Goal: Task Accomplishment & Management: Manage account settings

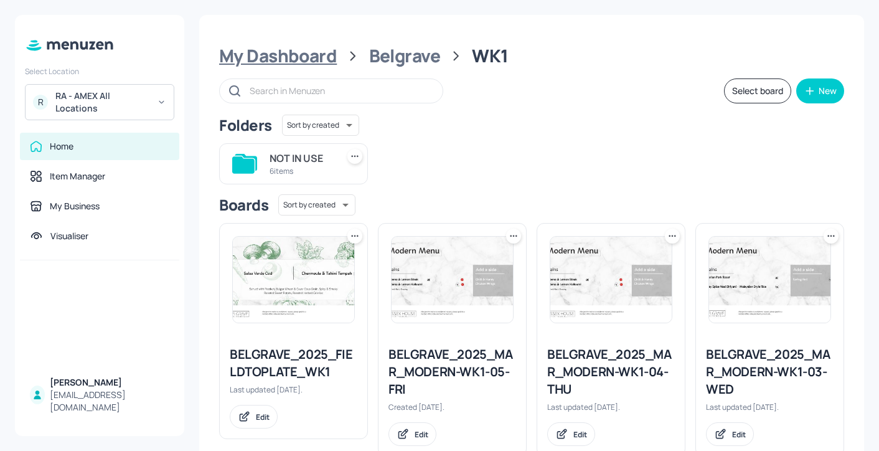
click at [321, 59] on div "My Dashboard" at bounding box center [278, 56] width 118 height 22
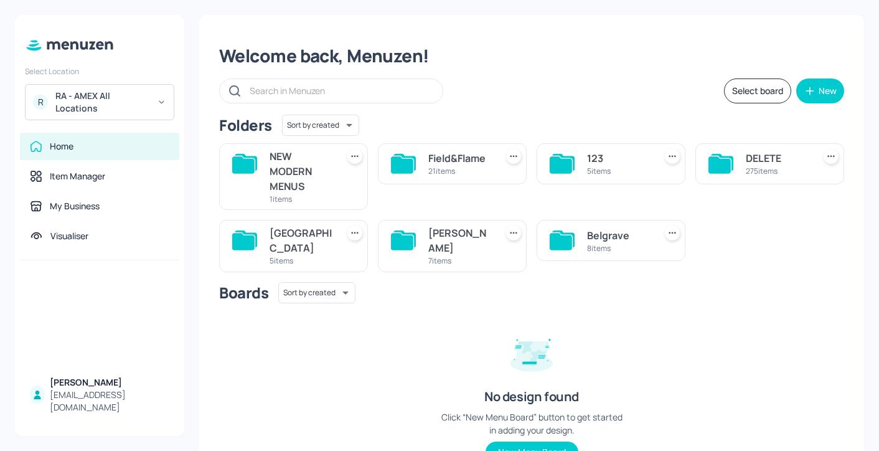
scroll to position [6, 0]
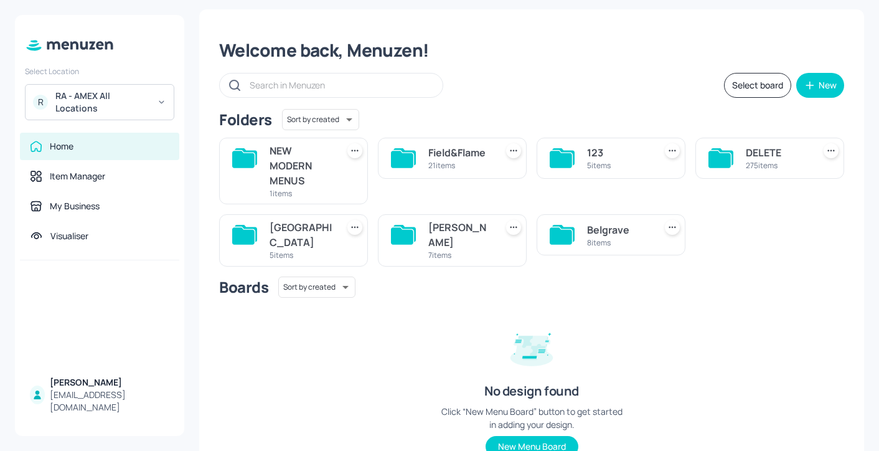
click at [431, 250] on div "7 items" at bounding box center [459, 255] width 63 height 11
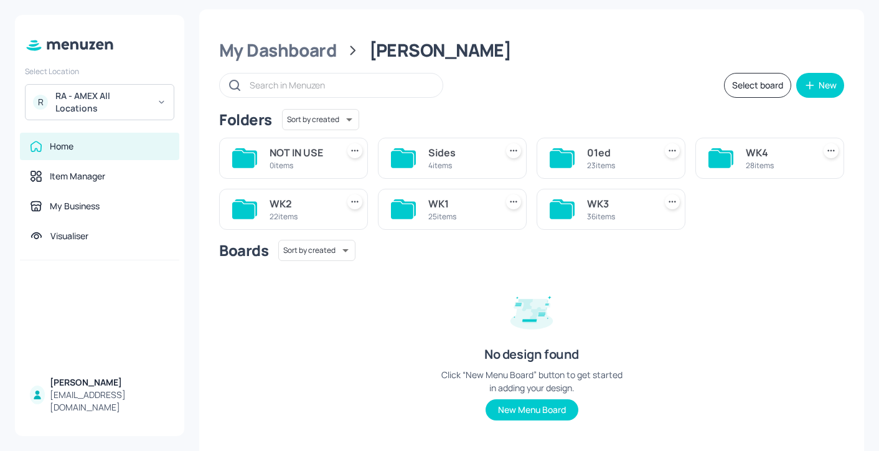
scroll to position [21, 0]
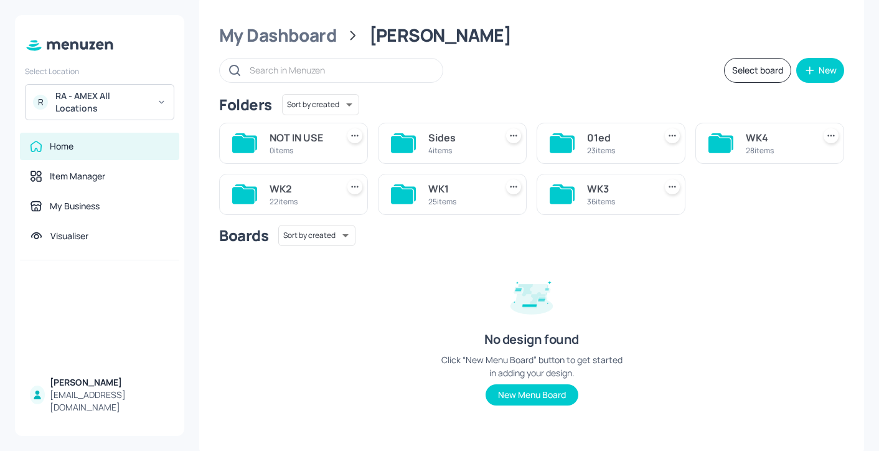
click at [453, 196] on div "25 items" at bounding box center [459, 201] width 63 height 11
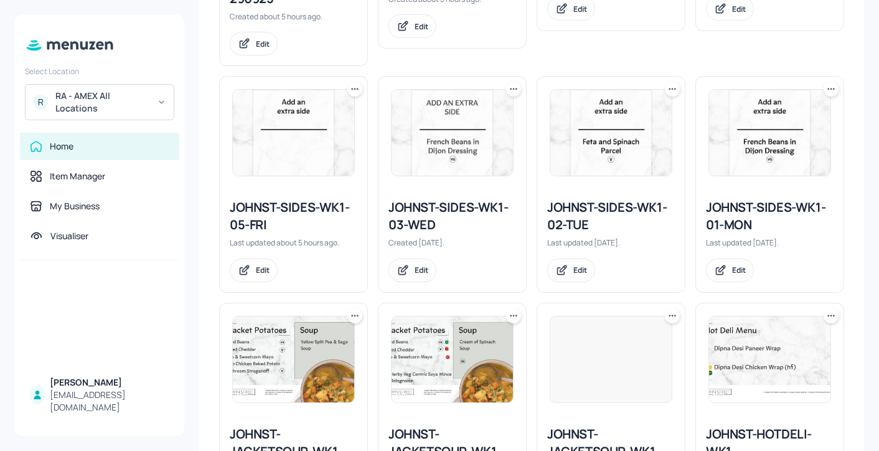
scroll to position [467, 0]
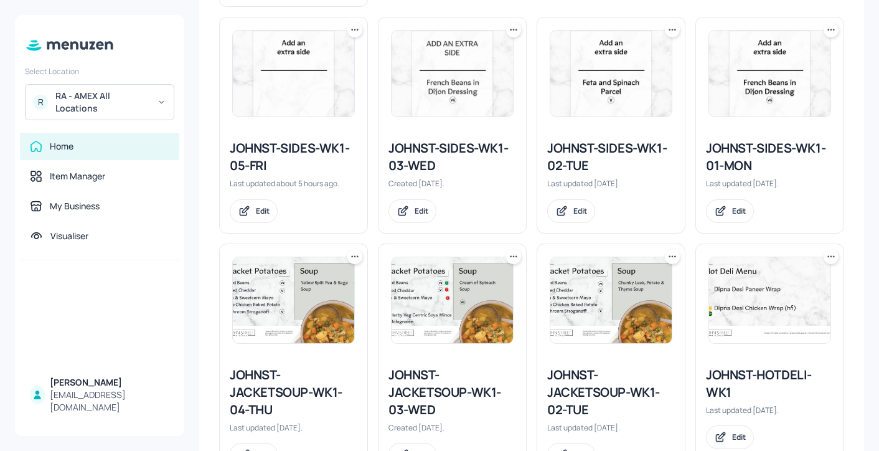
click at [570, 157] on div "JOHNST-SIDES-WK1-02-TUE" at bounding box center [611, 156] width 128 height 35
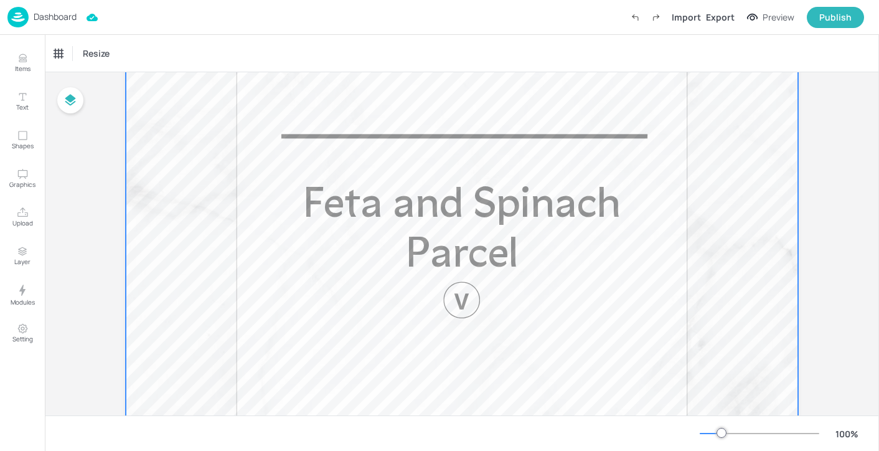
scroll to position [576, 0]
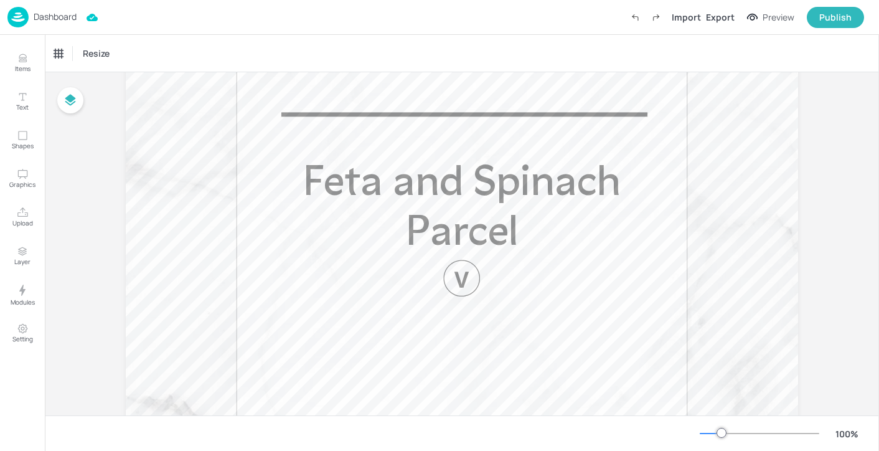
click at [62, 12] on p "Dashboard" at bounding box center [55, 16] width 43 height 9
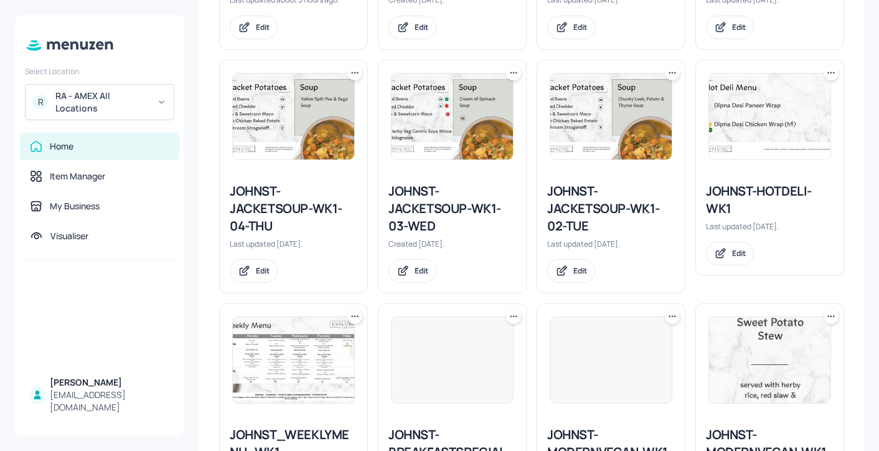
scroll to position [642, 0]
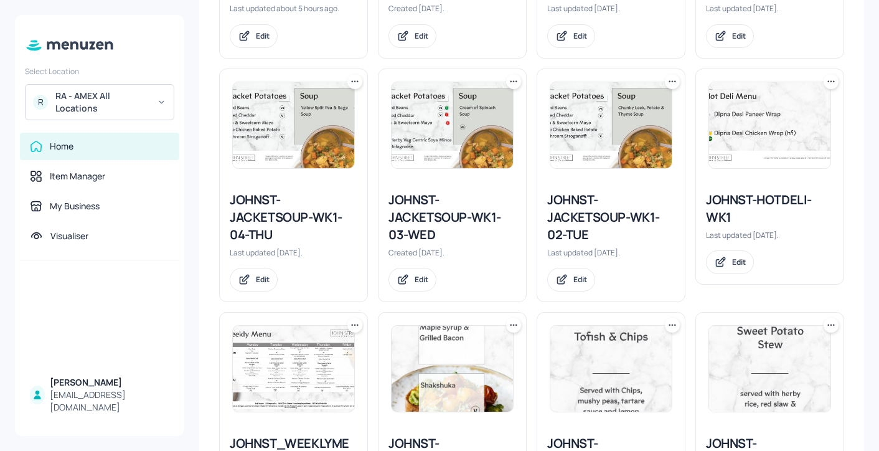
click at [595, 211] on div "JOHNST-JACKETSOUP-WK1-02-TUE" at bounding box center [611, 217] width 128 height 52
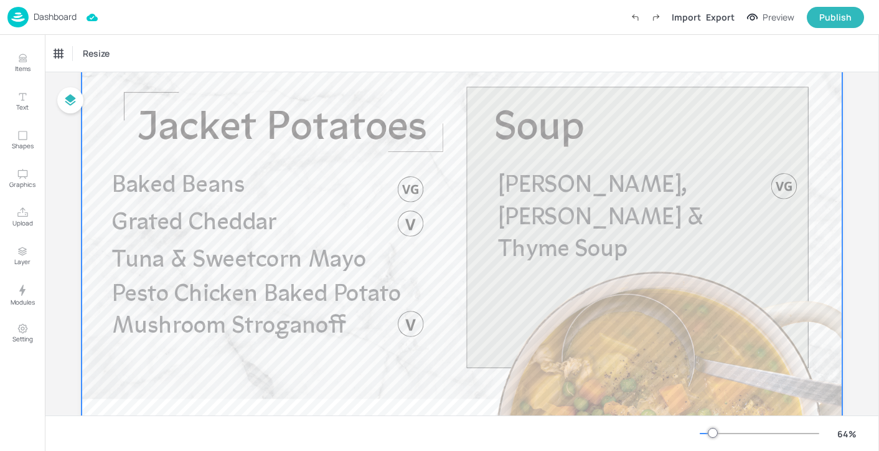
scroll to position [55, 0]
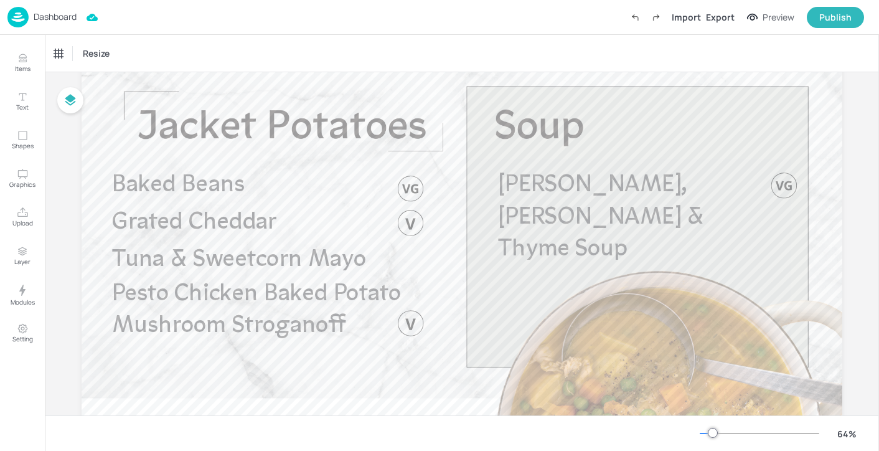
click at [60, 16] on p "Dashboard" at bounding box center [55, 16] width 43 height 9
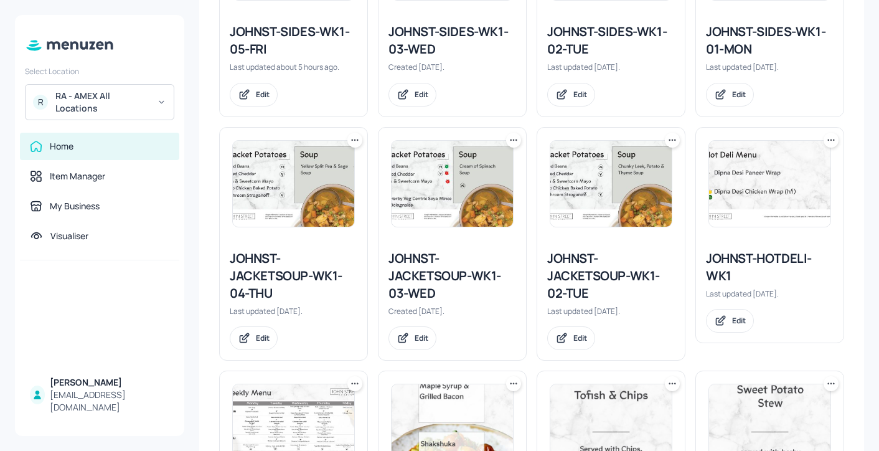
scroll to position [595, 0]
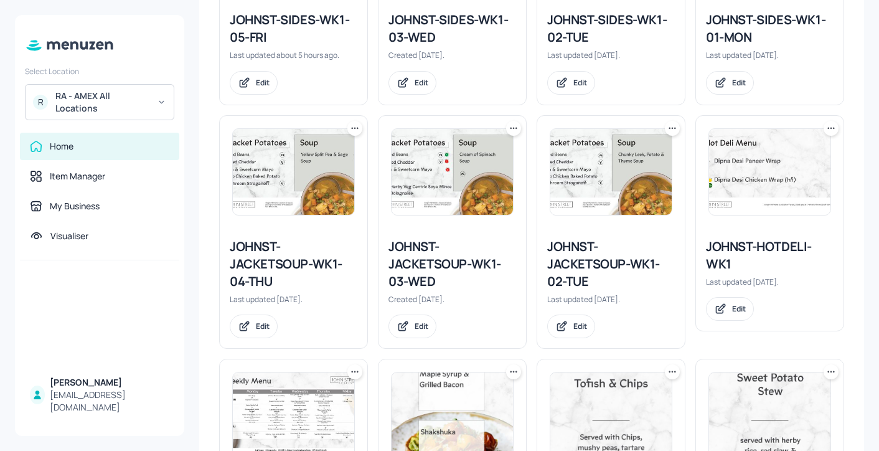
click at [438, 278] on div "JOHNST-JACKETSOUP-WK1-03-WED" at bounding box center [452, 264] width 128 height 52
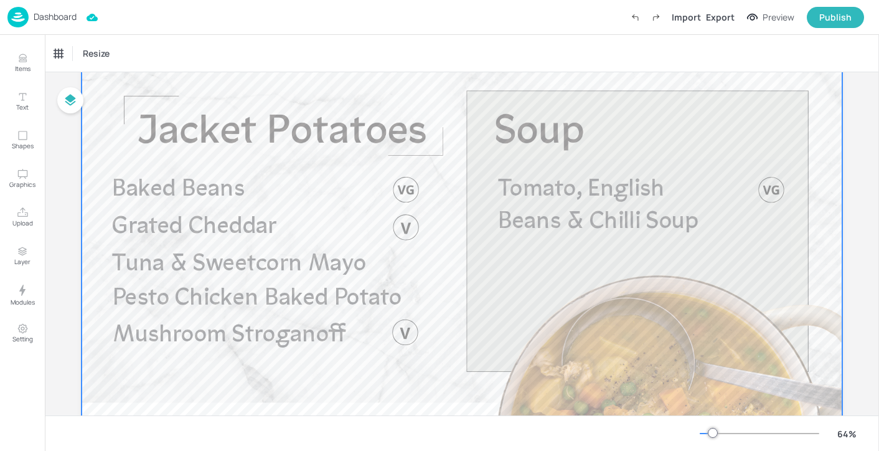
scroll to position [156, 0]
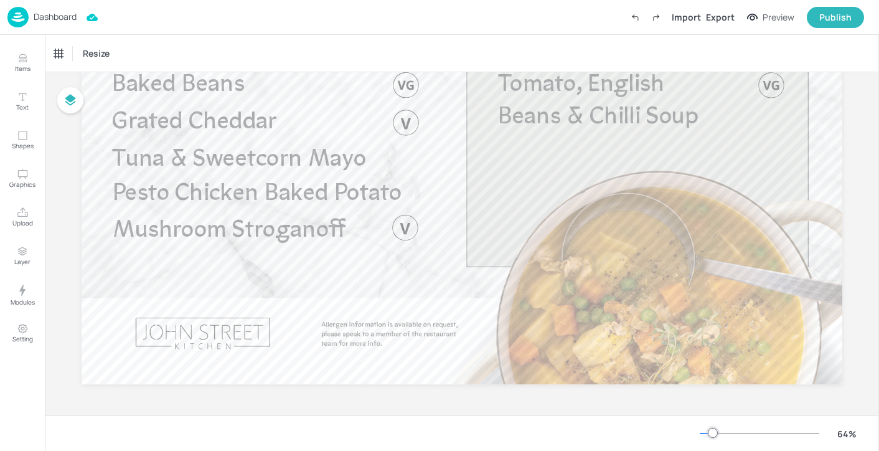
click at [46, 14] on p "Dashboard" at bounding box center [55, 16] width 43 height 9
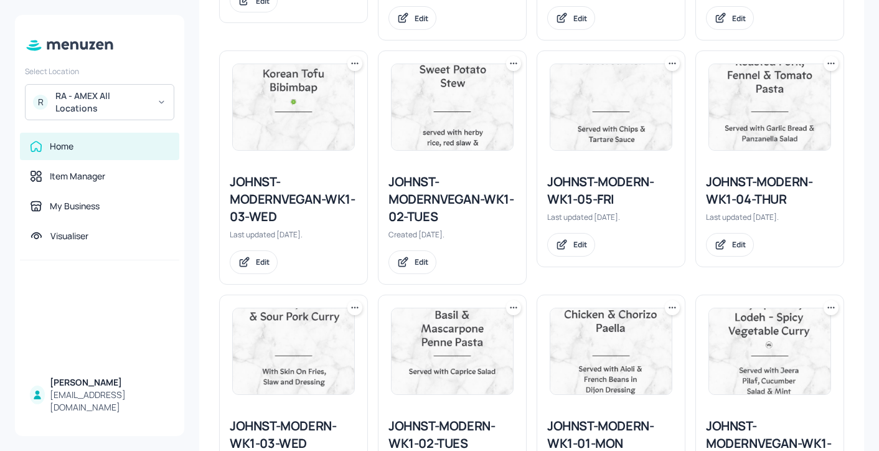
scroll to position [1122, 0]
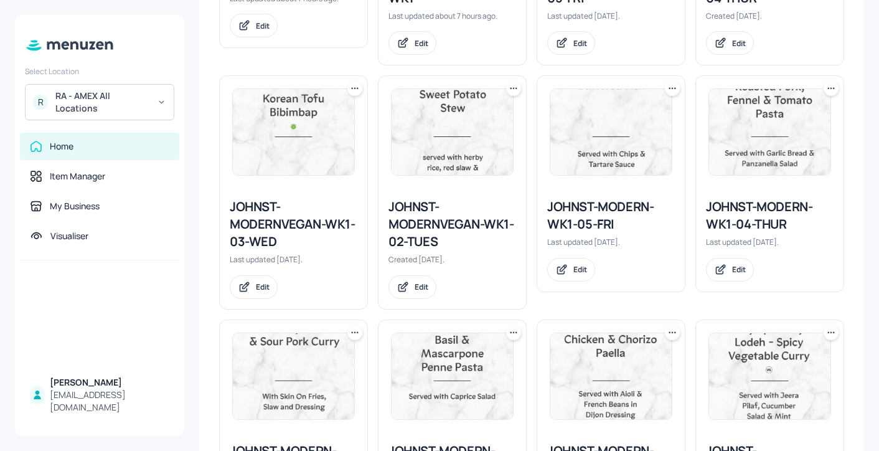
click at [528, 82] on div "JOHNST-MODERN-WK1-05-FRI Last updated [DATE]. Edit" at bounding box center [606, 186] width 159 height 243
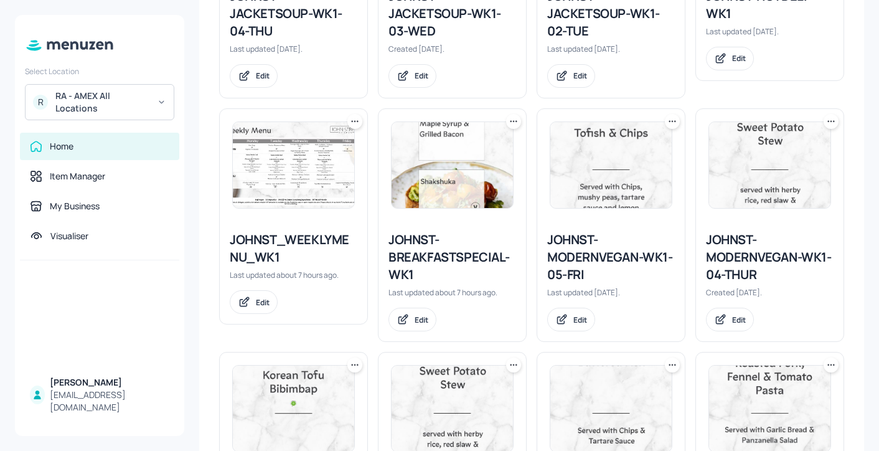
scroll to position [899, 0]
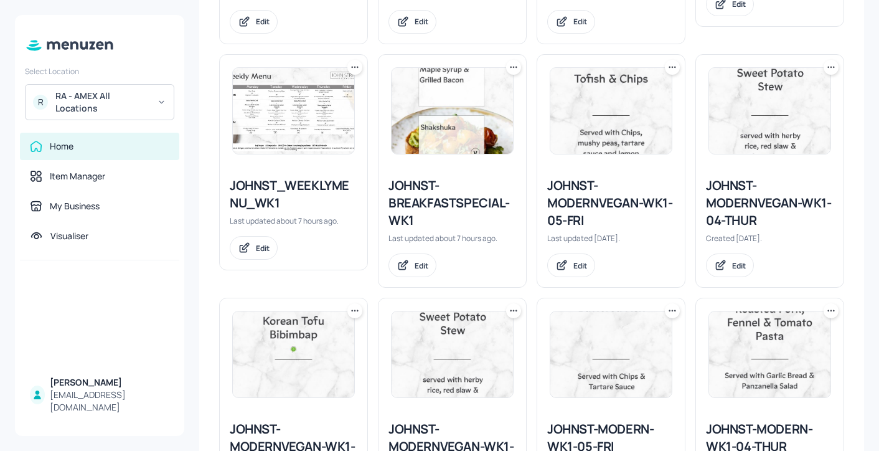
click at [529, 110] on div "JOHNST-MODERNVEGAN-WK1-05-FRI Last updated [DATE]. Edit" at bounding box center [606, 165] width 159 height 243
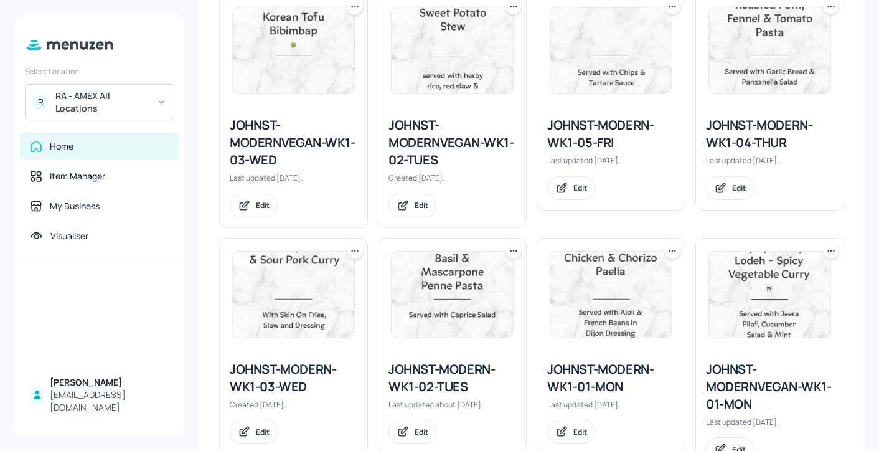
scroll to position [1254, 0]
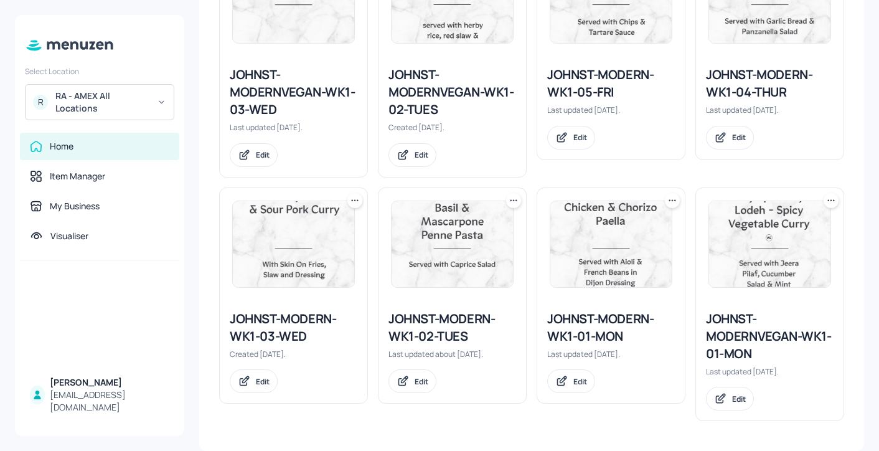
click at [754, 327] on div "JOHNST-MODERNVEGAN-WK1-01-MON" at bounding box center [770, 336] width 128 height 52
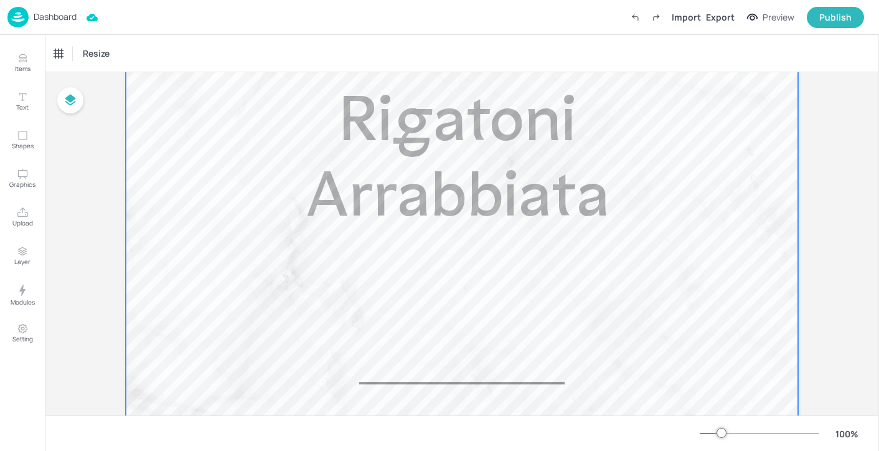
scroll to position [350, 0]
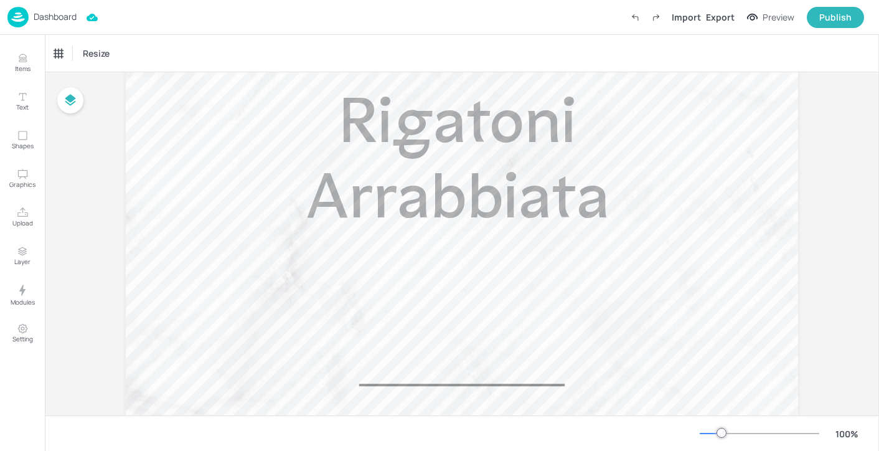
click at [69, 16] on p "Dashboard" at bounding box center [55, 16] width 43 height 9
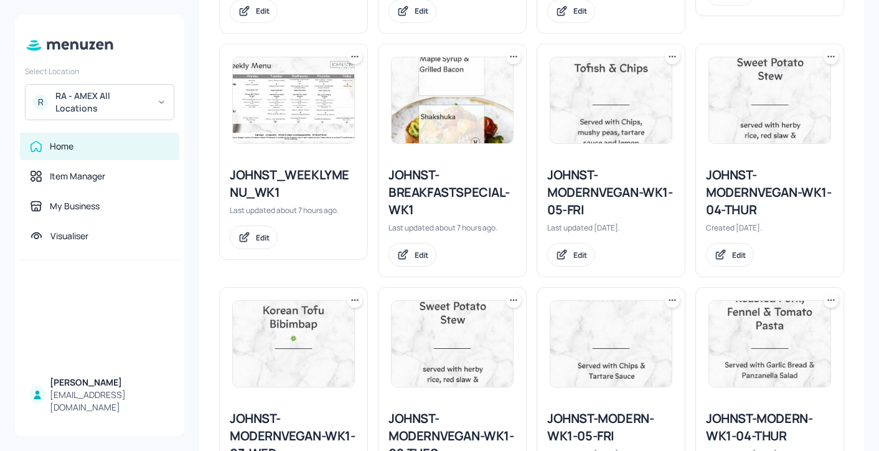
scroll to position [1254, 0]
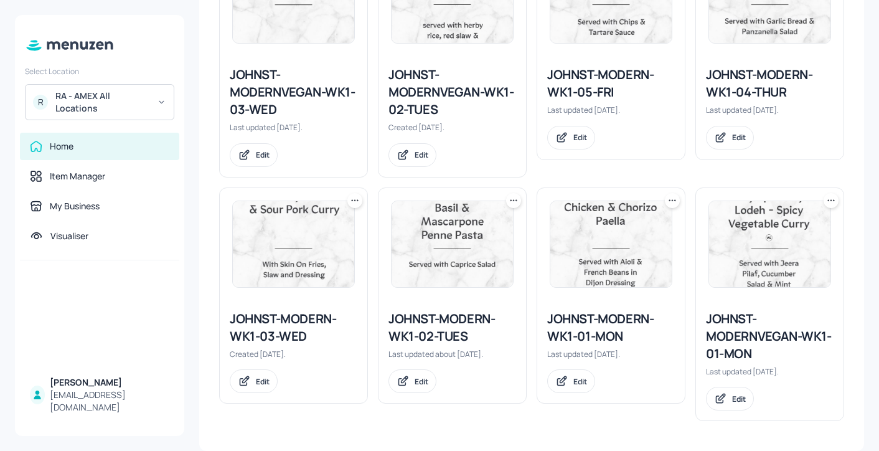
click at [449, 314] on div "JOHNST-MODERN-WK1-02-TUES" at bounding box center [452, 327] width 128 height 35
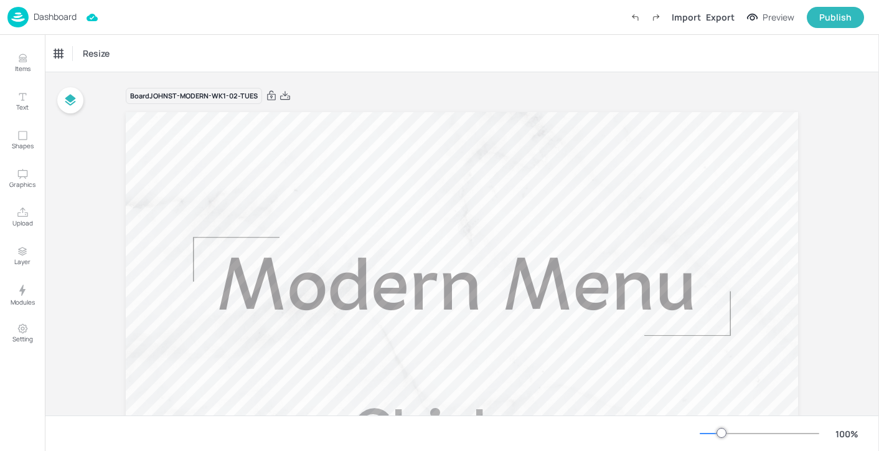
click at [54, 12] on p "Dashboard" at bounding box center [55, 16] width 43 height 9
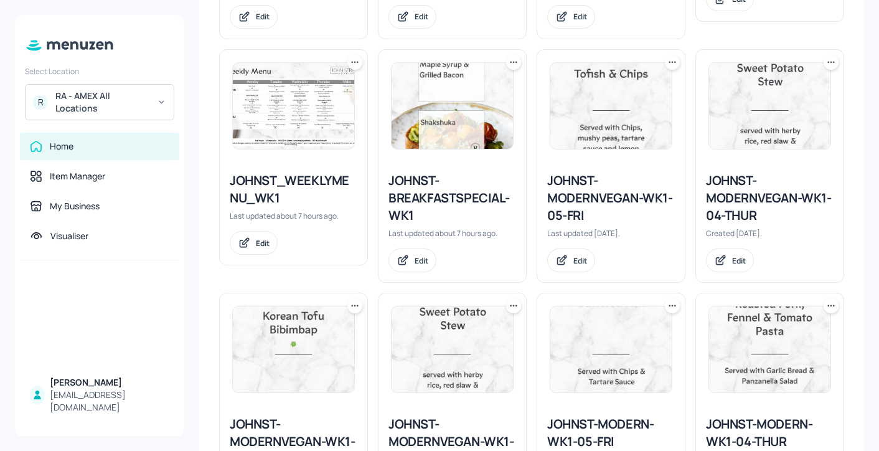
scroll to position [1074, 0]
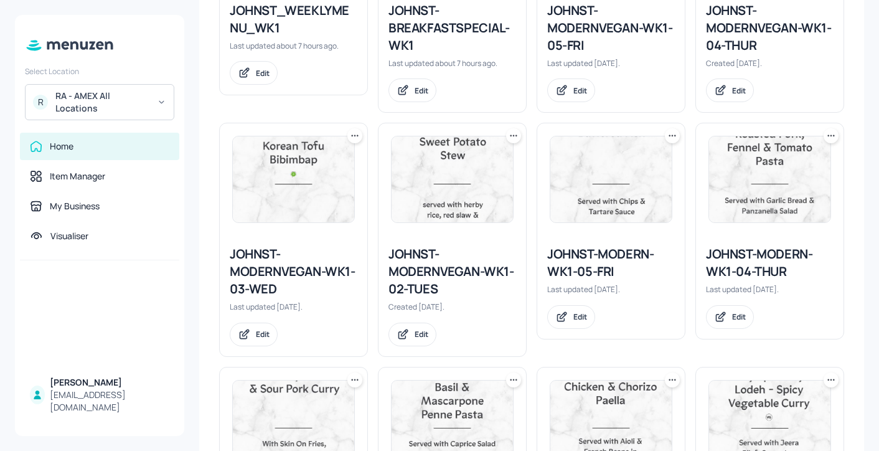
click at [465, 265] on div "JOHNST-MODERNVEGAN-WK1-02-TUES" at bounding box center [452, 271] width 128 height 52
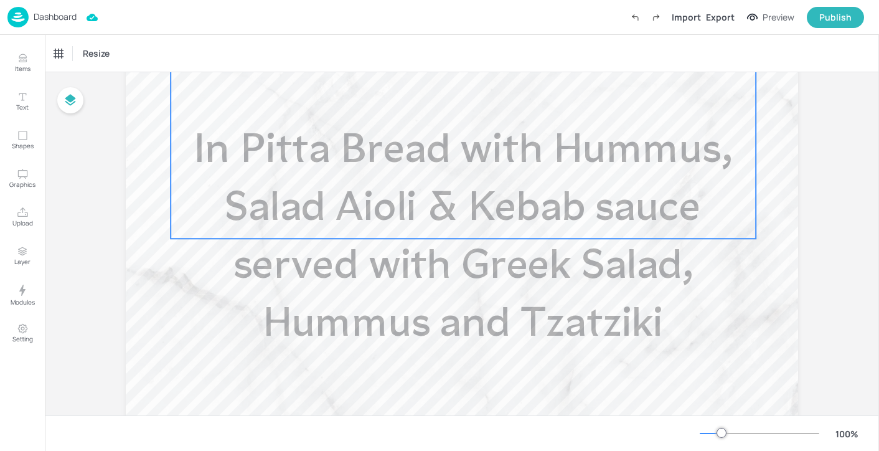
scroll to position [703, 0]
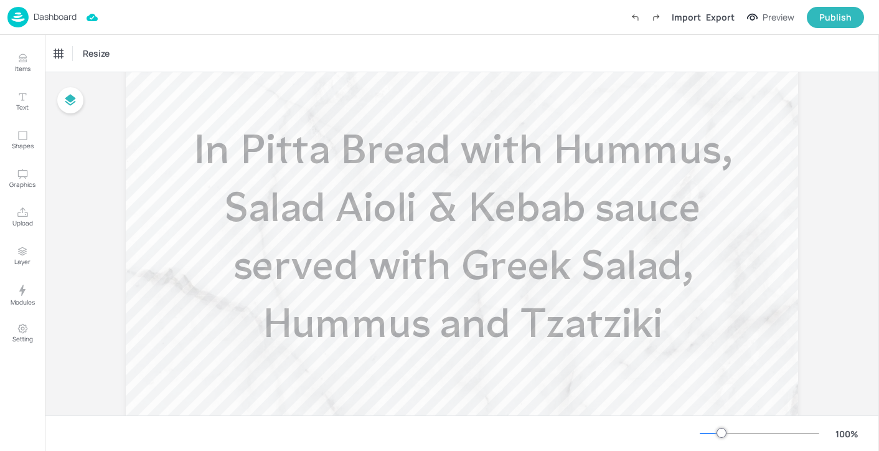
click at [47, 21] on p "Dashboard" at bounding box center [55, 16] width 43 height 9
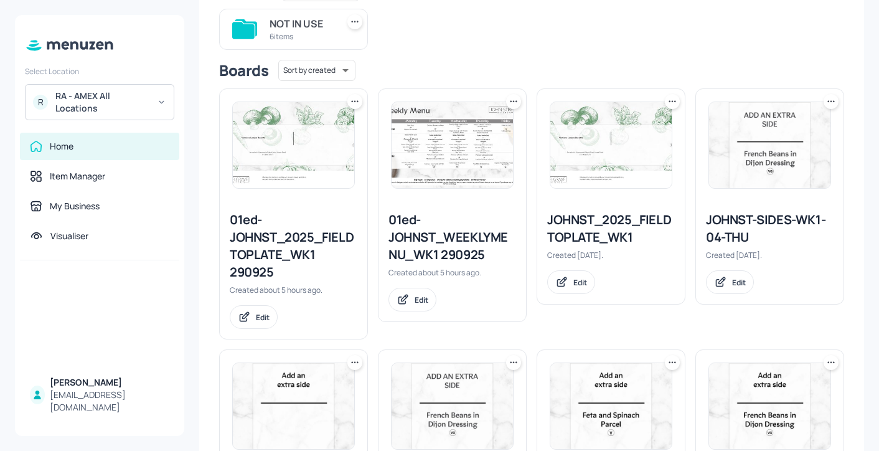
scroll to position [136, 0]
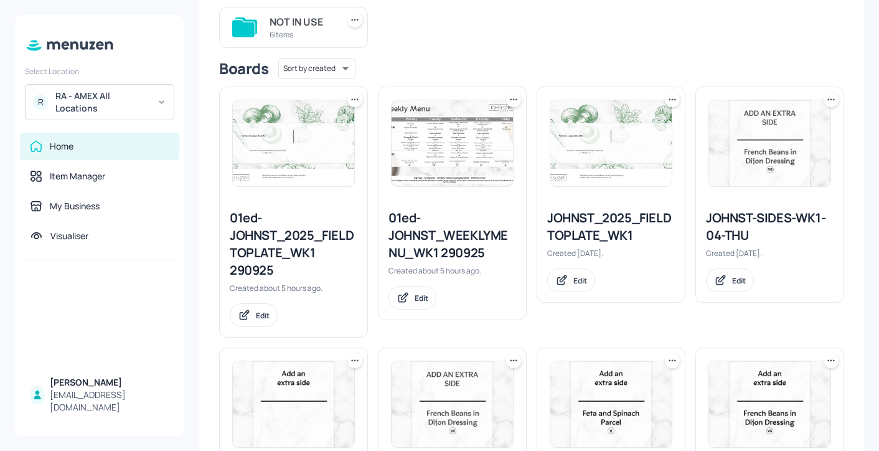
click at [454, 256] on div "01ed-JOHNST_WEEKLYMENU_WK1 290925" at bounding box center [452, 235] width 128 height 52
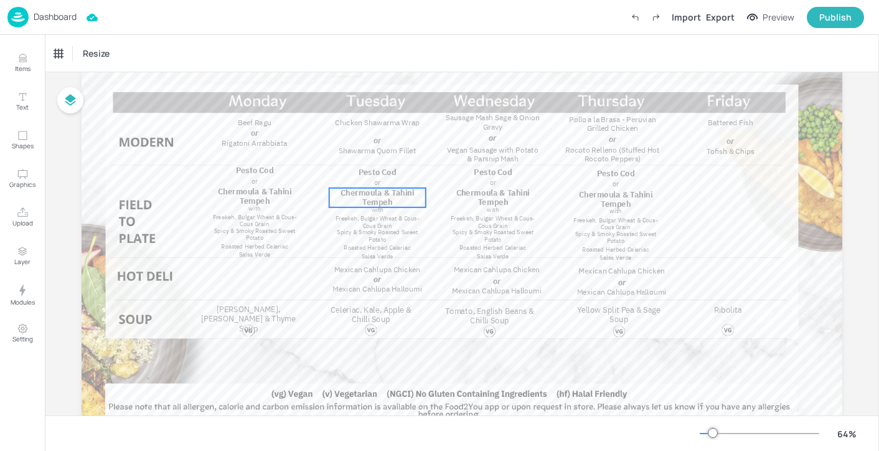
scroll to position [103, 0]
click at [403, 269] on span "Mexican Cahlupa Chicken" at bounding box center [377, 270] width 87 height 9
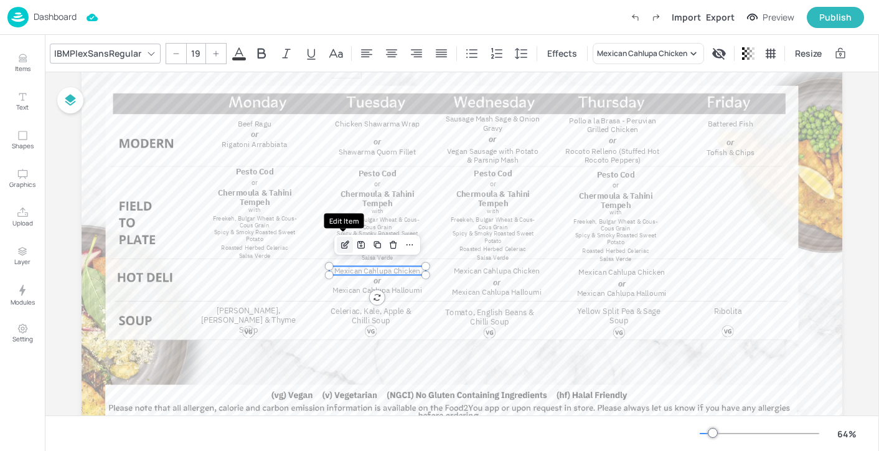
click at [345, 243] on icon "Edit Item" at bounding box center [346, 243] width 5 height 5
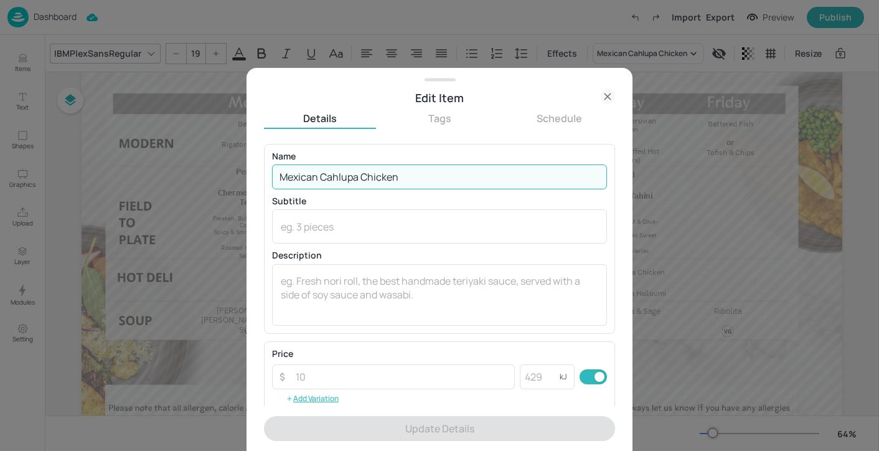
drag, startPoint x: 360, startPoint y: 177, endPoint x: 322, endPoint y: 174, distance: 38.7
click at [322, 174] on input "Mexican Cahlupa Chicken" at bounding box center [439, 176] width 335 height 25
paste input "halupas"
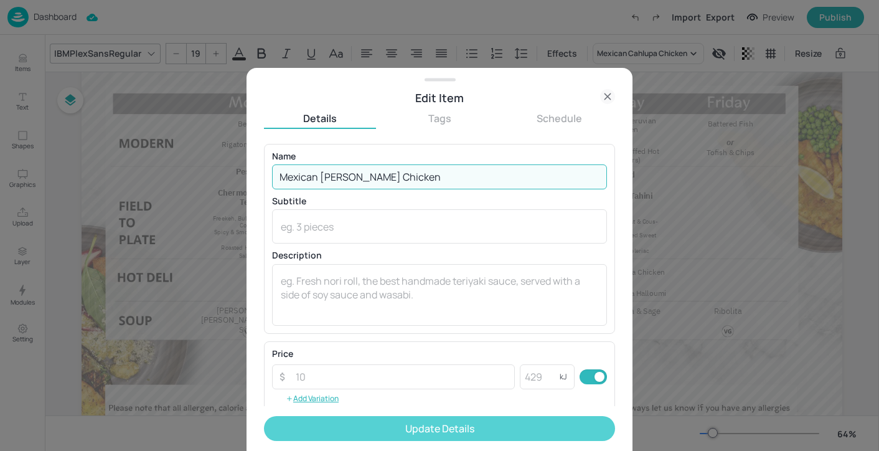
type input "Mexican [PERSON_NAME] Chicken"
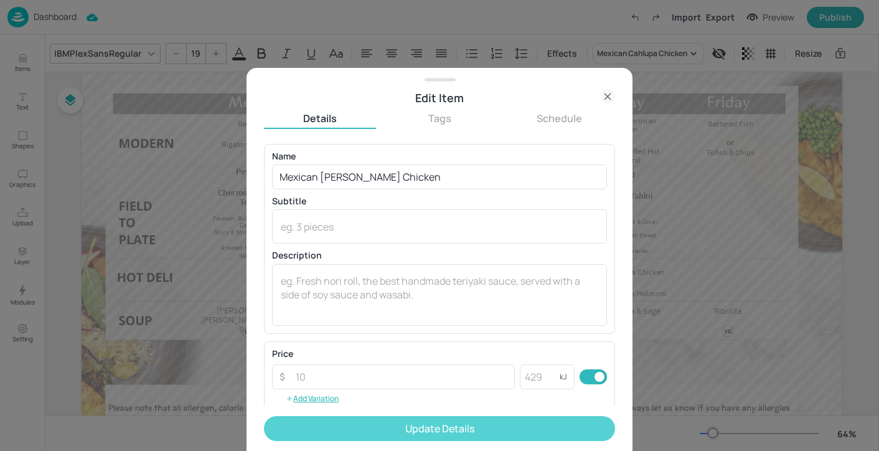
click at [497, 439] on button "Update Details" at bounding box center [439, 428] width 351 height 25
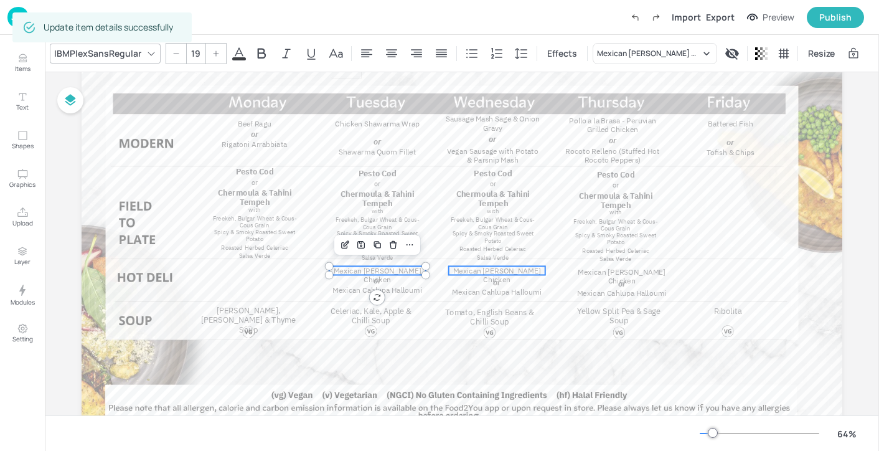
type input "19"
click at [526, 272] on span "Mexican [PERSON_NAME] Chicken" at bounding box center [497, 275] width 88 height 19
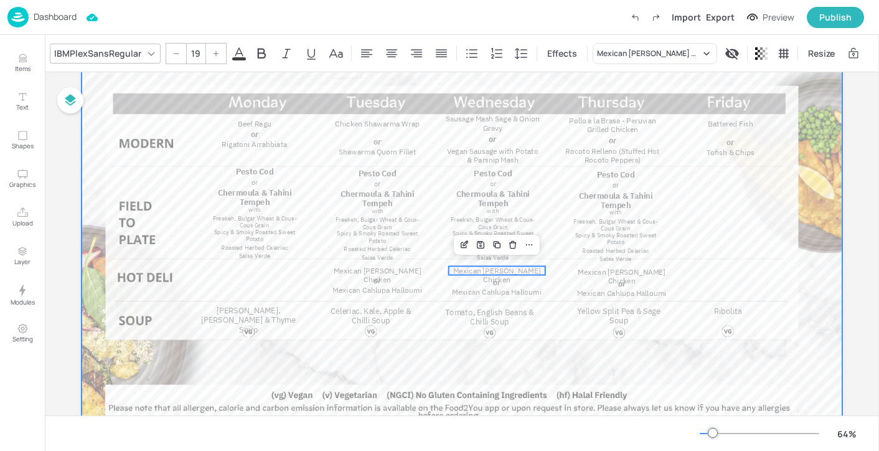
click at [552, 277] on div at bounding box center [462, 223] width 761 height 428
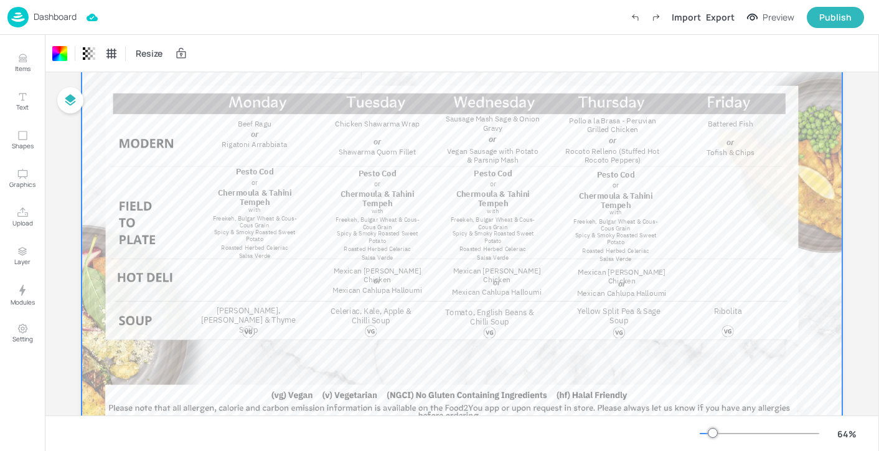
scroll to position [99, 0]
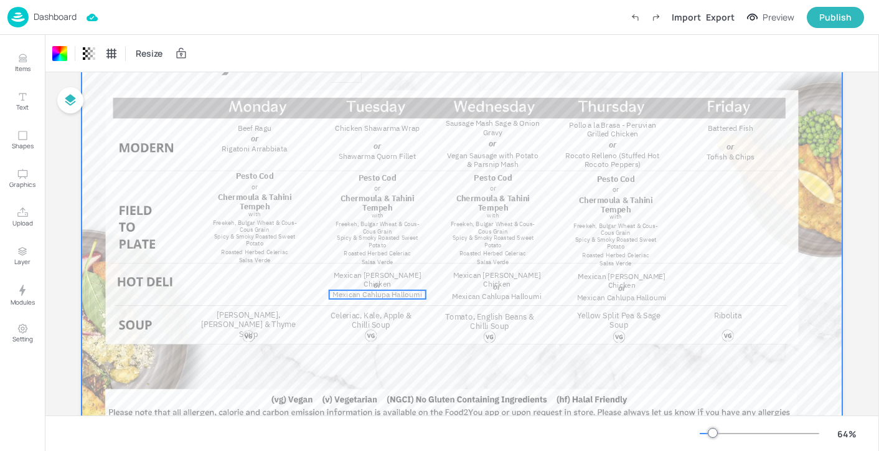
click at [411, 293] on span "Mexican Cahlupa Halloumi" at bounding box center [377, 293] width 90 height 9
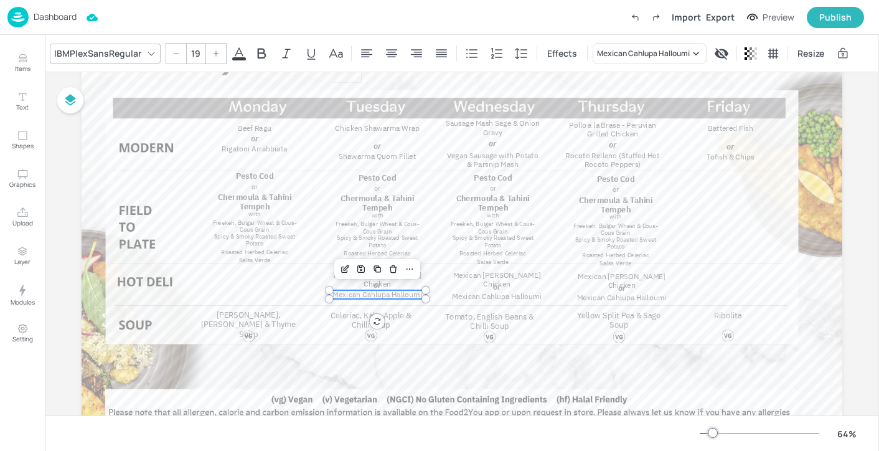
click at [411, 293] on span "Mexican Cahlupa Halloumi" at bounding box center [377, 293] width 90 height 9
click at [341, 271] on icon "Edit Item" at bounding box center [345, 269] width 11 height 10
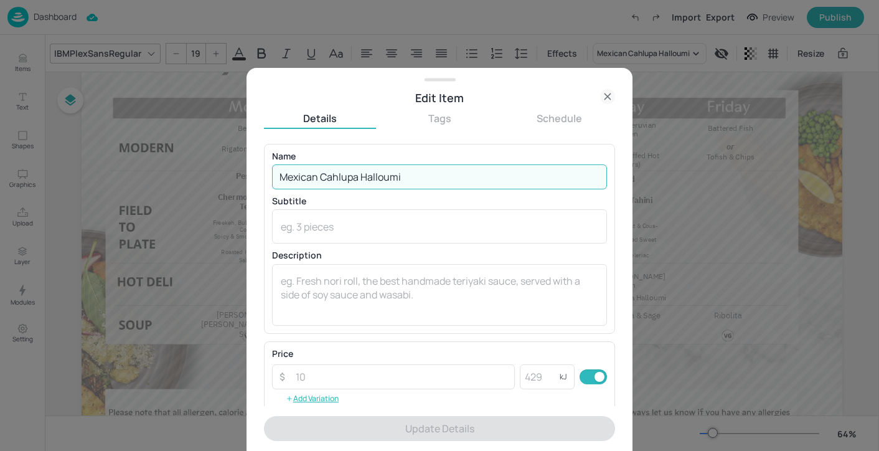
drag, startPoint x: 361, startPoint y: 177, endPoint x: 322, endPoint y: 171, distance: 39.7
click at [322, 171] on input "Mexican Cahlupa Halloumi" at bounding box center [439, 176] width 335 height 25
paste input "halupas"
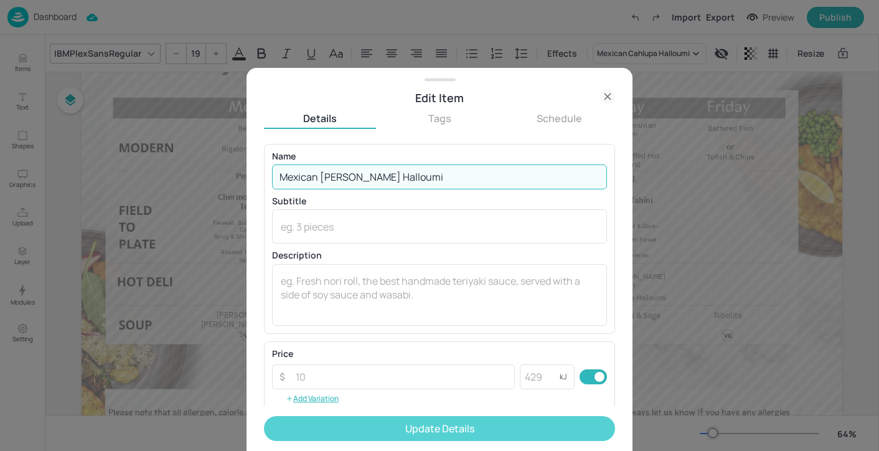
type input "Mexican [PERSON_NAME] Halloumi"
click at [430, 425] on button "Update Details" at bounding box center [439, 428] width 351 height 25
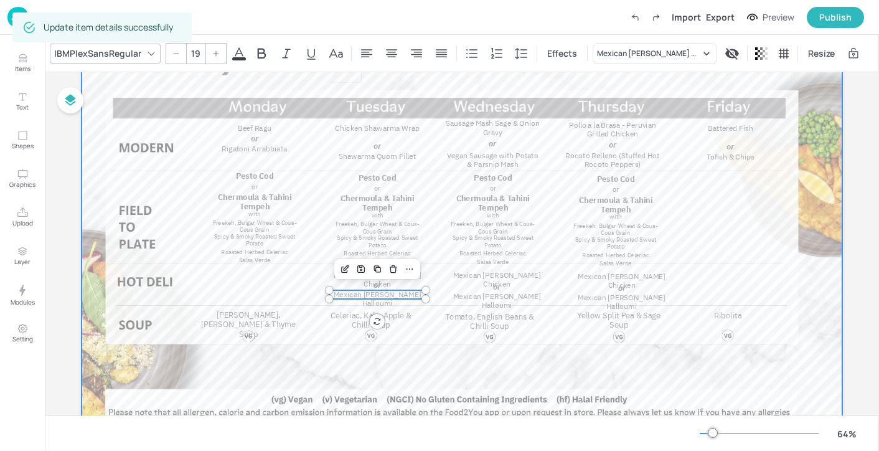
click at [454, 375] on div at bounding box center [462, 227] width 761 height 428
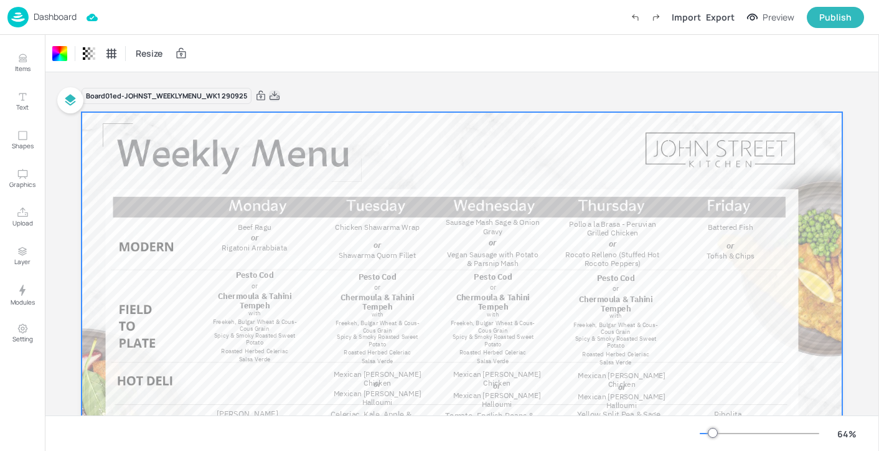
click at [277, 100] on icon at bounding box center [274, 96] width 11 height 12
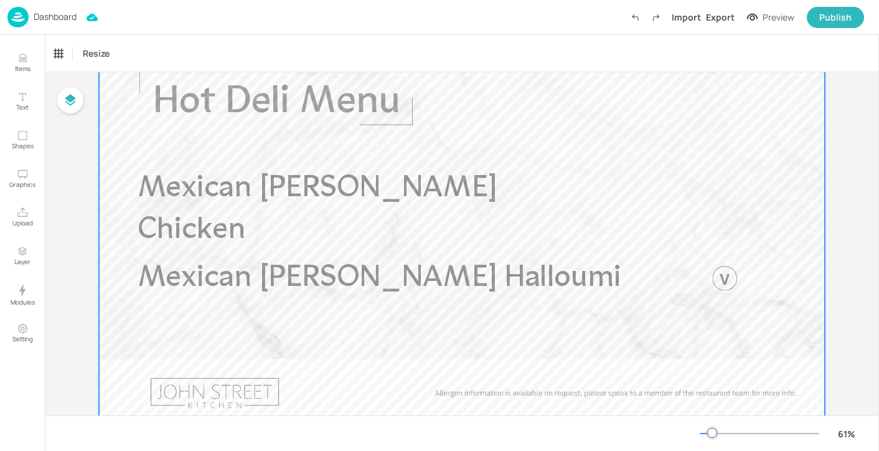
scroll to position [12, 0]
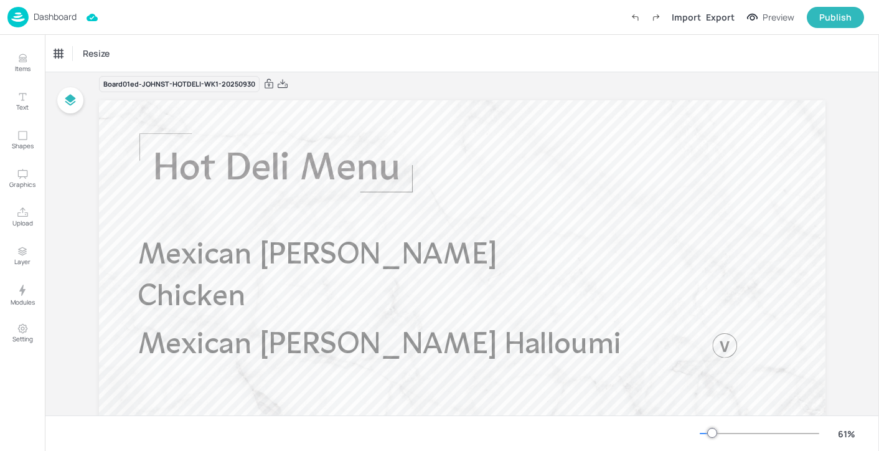
click at [28, 17] on img at bounding box center [17, 17] width 21 height 21
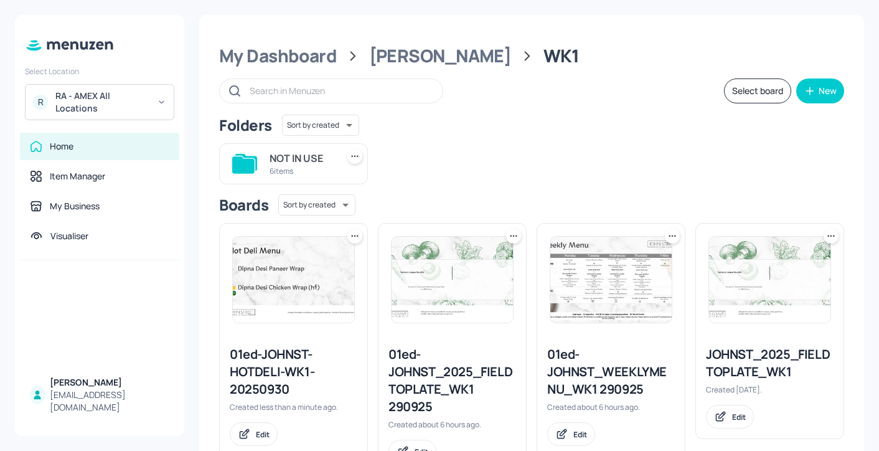
click at [323, 321] on img at bounding box center [293, 280] width 121 height 86
